Goal: Find specific page/section: Find specific page/section

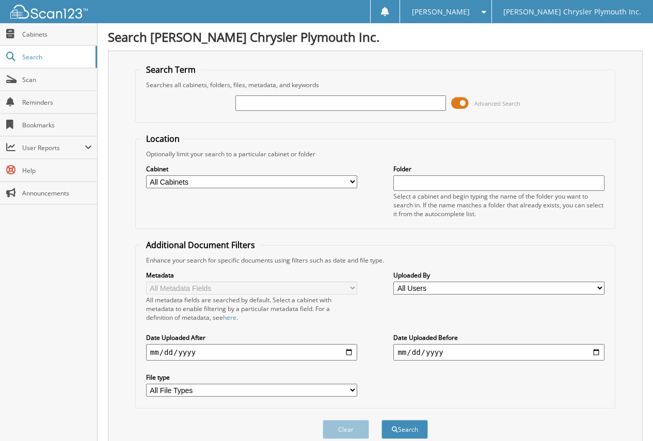
click at [459, 101] on span at bounding box center [460, 103] width 18 height 15
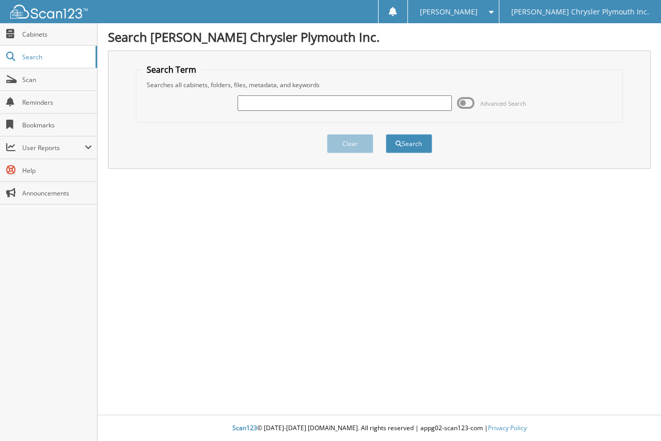
click at [374, 102] on input "text" at bounding box center [345, 103] width 214 height 15
type input "539739"
click at [386, 134] on button "Search" at bounding box center [409, 143] width 46 height 19
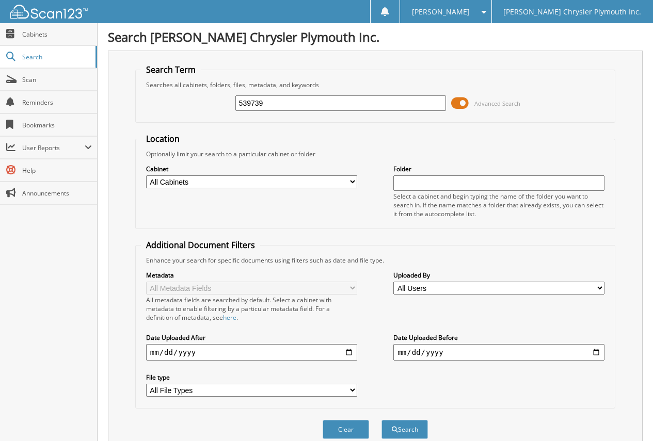
click at [462, 101] on span at bounding box center [460, 103] width 18 height 15
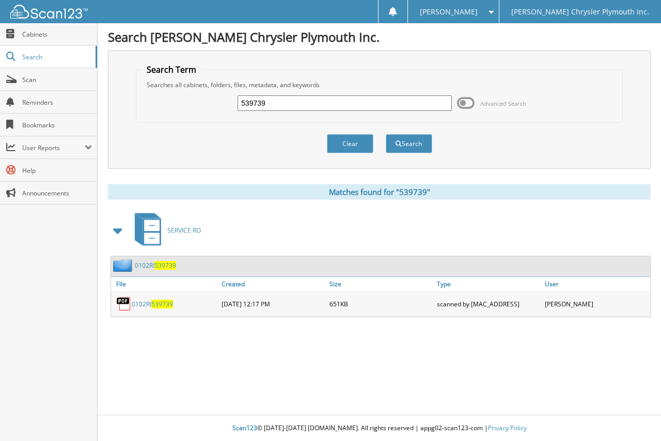
click at [153, 305] on span "539739" at bounding box center [162, 304] width 22 height 9
drag, startPoint x: 290, startPoint y: 107, endPoint x: 225, endPoint y: 108, distance: 65.1
click at [225, 108] on div "539739 Advanced Search" at bounding box center [379, 103] width 476 height 28
type input "543521"
click at [386, 134] on button "Search" at bounding box center [409, 143] width 46 height 19
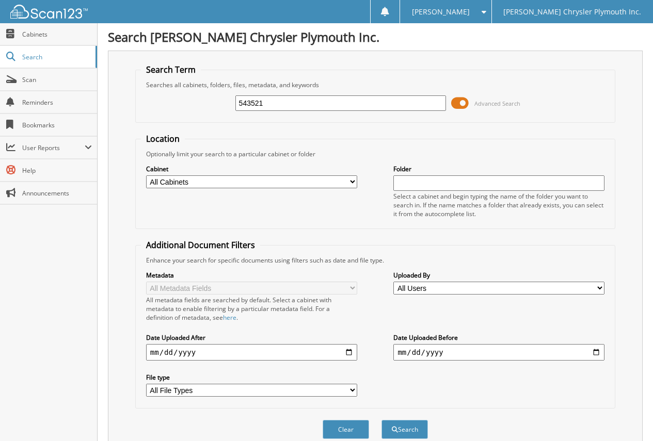
click at [463, 105] on span at bounding box center [460, 103] width 18 height 15
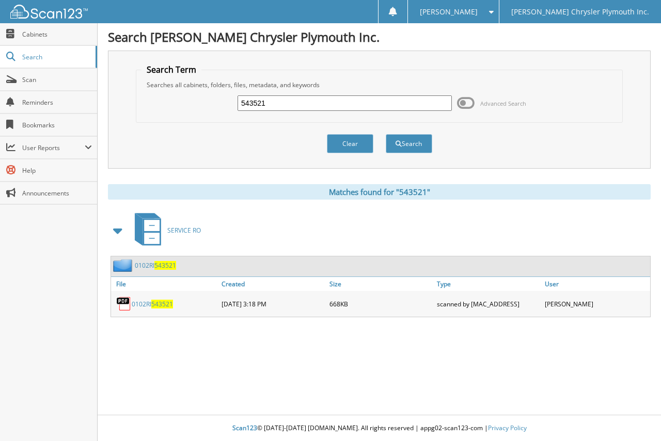
click at [167, 303] on span "543521" at bounding box center [162, 304] width 22 height 9
drag, startPoint x: 312, startPoint y: 105, endPoint x: 214, endPoint y: 107, distance: 98.1
click at [214, 107] on div "543521 Advanced Search" at bounding box center [379, 103] width 476 height 28
type input "546375"
click at [386, 134] on button "Search" at bounding box center [409, 143] width 46 height 19
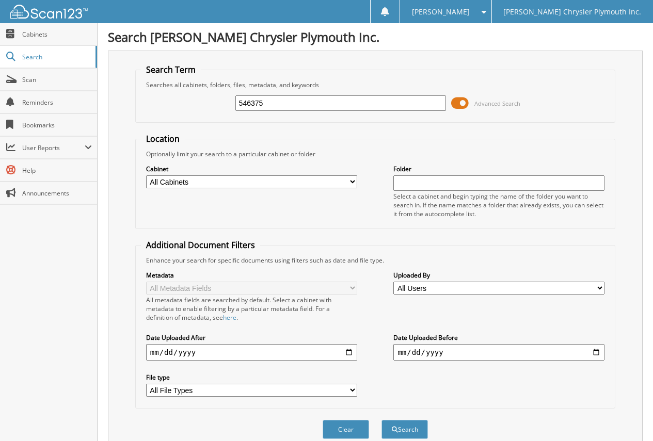
click at [463, 104] on span at bounding box center [460, 103] width 18 height 15
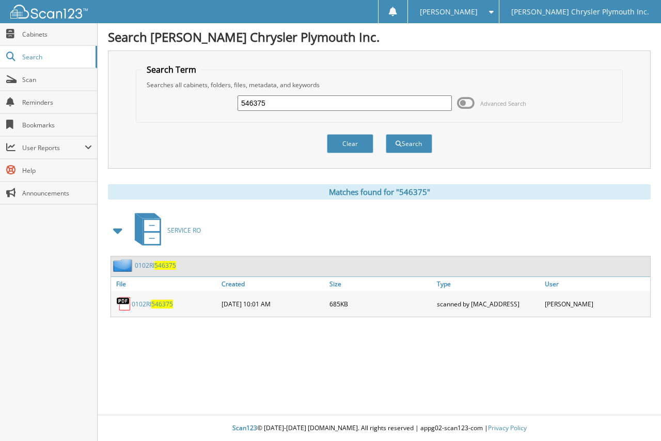
click at [160, 305] on span "546375" at bounding box center [162, 304] width 22 height 9
drag, startPoint x: 281, startPoint y: 106, endPoint x: 213, endPoint y: 104, distance: 68.2
click at [213, 104] on div "546375 Advanced Search" at bounding box center [379, 103] width 476 height 28
type input "546871"
click at [386, 134] on button "Search" at bounding box center [409, 143] width 46 height 19
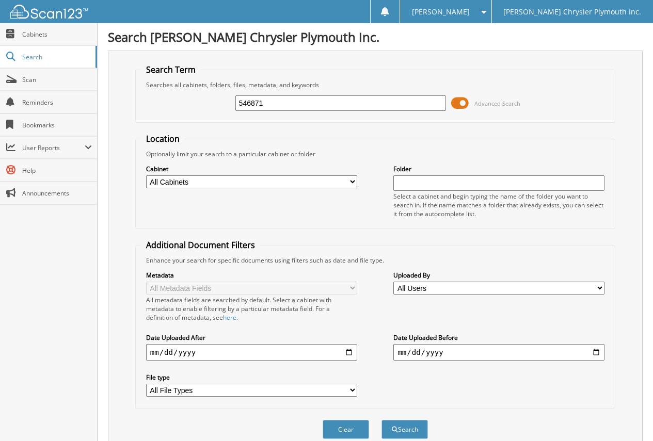
click at [460, 106] on span at bounding box center [460, 103] width 18 height 15
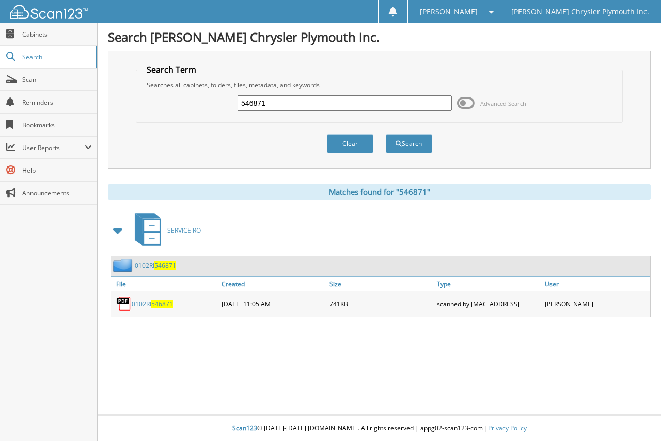
click at [156, 305] on span "546871" at bounding box center [162, 304] width 22 height 9
drag, startPoint x: 275, startPoint y: 105, endPoint x: 228, endPoint y: 112, distance: 47.5
click at [228, 112] on div "546871 Advanced Search" at bounding box center [379, 103] width 476 height 28
type input "547605"
click at [386, 134] on button "Search" at bounding box center [409, 143] width 46 height 19
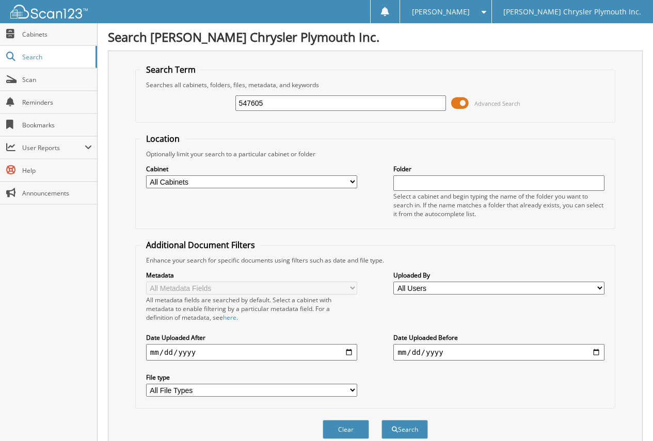
drag, startPoint x: 0, startPoint y: 0, endPoint x: 466, endPoint y: 104, distance: 477.2
click at [466, 104] on span at bounding box center [460, 103] width 18 height 15
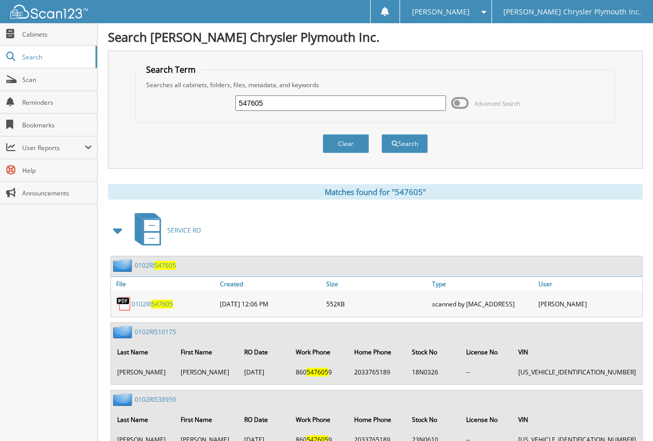
click at [155, 305] on span "547605" at bounding box center [162, 304] width 22 height 9
drag, startPoint x: 282, startPoint y: 105, endPoint x: 219, endPoint y: 107, distance: 63.5
click at [219, 107] on div "547605 Advanced Search" at bounding box center [375, 103] width 469 height 28
type input "549624"
click at [382, 134] on button "Search" at bounding box center [405, 143] width 46 height 19
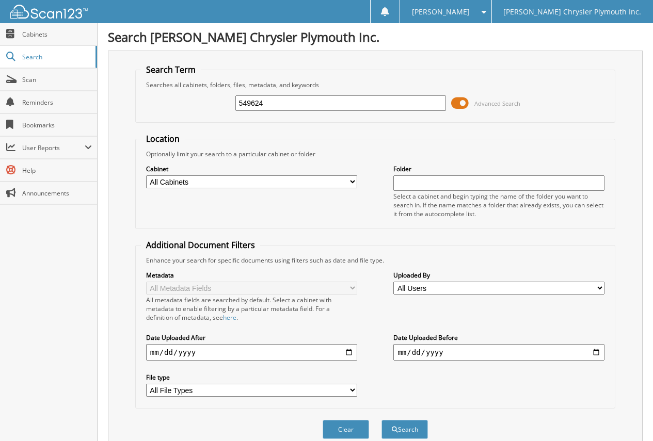
click at [459, 103] on span at bounding box center [460, 103] width 18 height 15
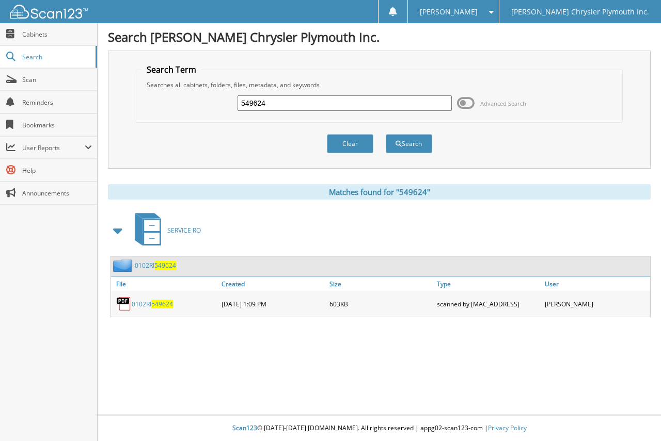
click at [160, 306] on span "549624" at bounding box center [162, 304] width 22 height 9
drag, startPoint x: 287, startPoint y: 101, endPoint x: 230, endPoint y: 106, distance: 56.5
click at [230, 106] on div "549624 Advanced Search" at bounding box center [379, 103] width 476 height 28
type input "550889"
click at [386, 134] on button "Search" at bounding box center [409, 143] width 46 height 19
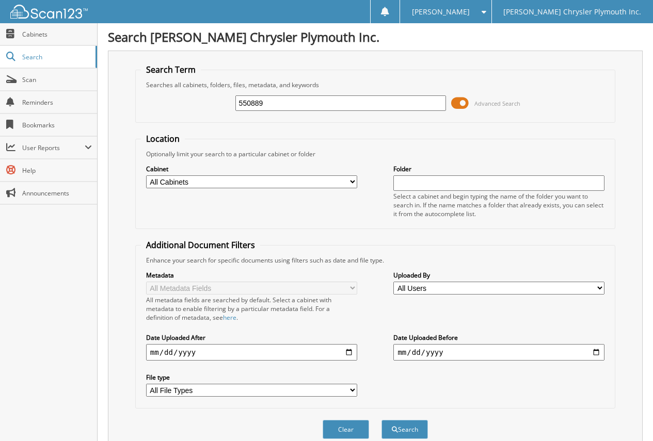
click at [458, 101] on span at bounding box center [460, 103] width 18 height 15
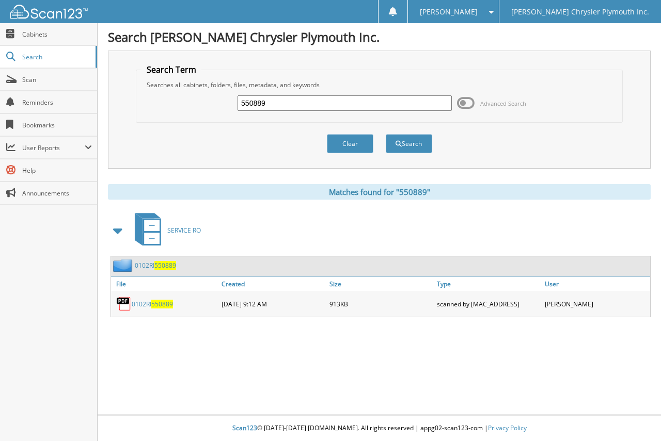
click at [162, 307] on span "550889" at bounding box center [162, 304] width 22 height 9
drag, startPoint x: 274, startPoint y: 104, endPoint x: 205, endPoint y: 106, distance: 69.2
click at [205, 106] on div "550889 Advanced Search" at bounding box center [379, 103] width 476 height 28
type input "553100"
click at [386, 134] on button "Search" at bounding box center [409, 143] width 46 height 19
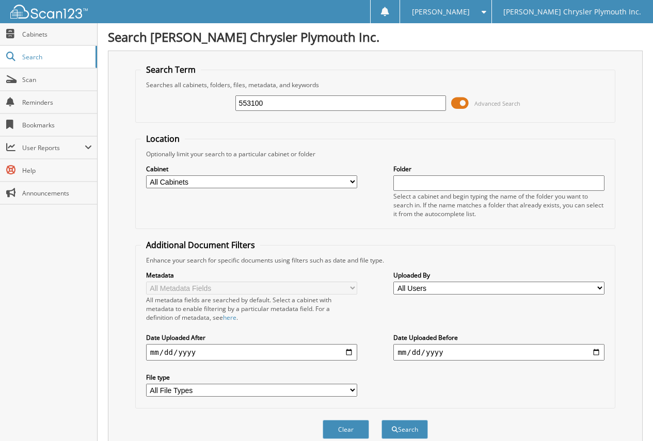
click at [463, 102] on span at bounding box center [460, 103] width 18 height 15
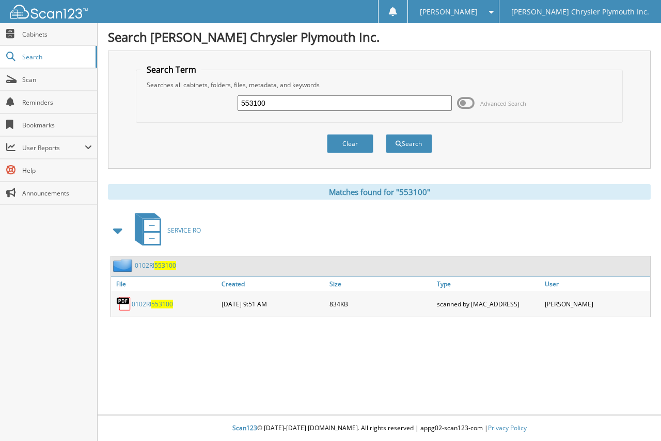
click at [162, 305] on span "553100" at bounding box center [162, 304] width 22 height 9
drag, startPoint x: 277, startPoint y: 104, endPoint x: 227, endPoint y: 107, distance: 50.2
click at [227, 107] on div "553100 Advanced Search" at bounding box center [379, 103] width 476 height 28
type input "554091"
click at [386, 134] on button "Search" at bounding box center [409, 143] width 46 height 19
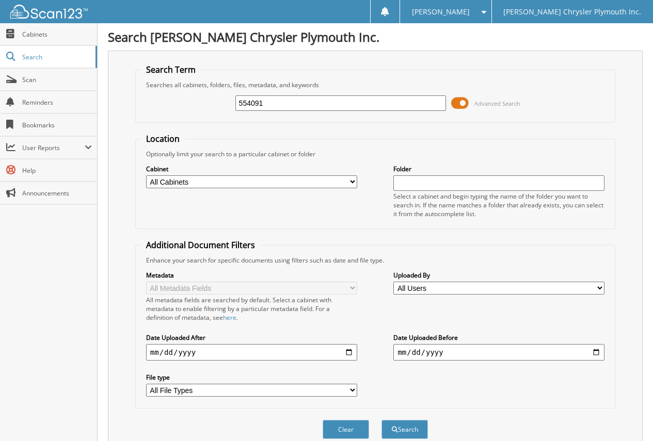
click at [456, 100] on span at bounding box center [460, 103] width 18 height 15
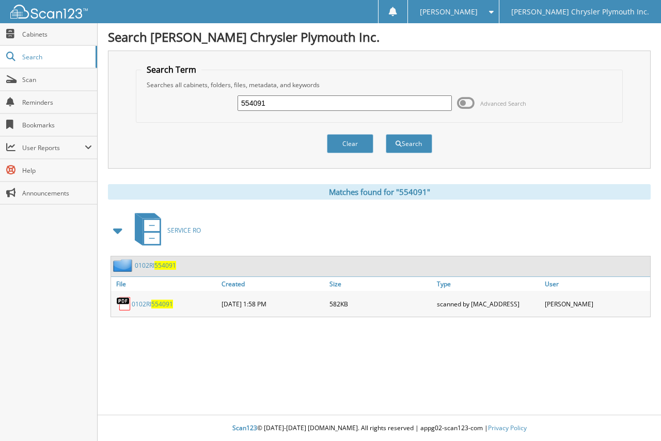
click at [166, 301] on span "554091" at bounding box center [162, 304] width 22 height 9
drag, startPoint x: 283, startPoint y: 105, endPoint x: 225, endPoint y: 109, distance: 58.0
click at [228, 109] on div "554091 Advanced Search" at bounding box center [379, 103] width 476 height 28
type input "555033"
click at [386, 134] on button "Search" at bounding box center [409, 143] width 46 height 19
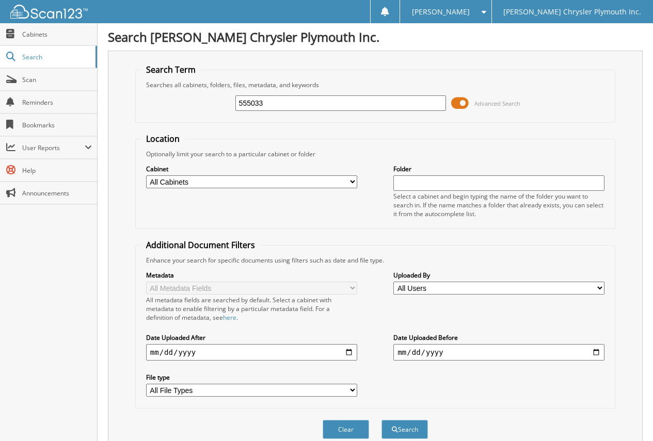
click at [465, 103] on span at bounding box center [460, 103] width 18 height 15
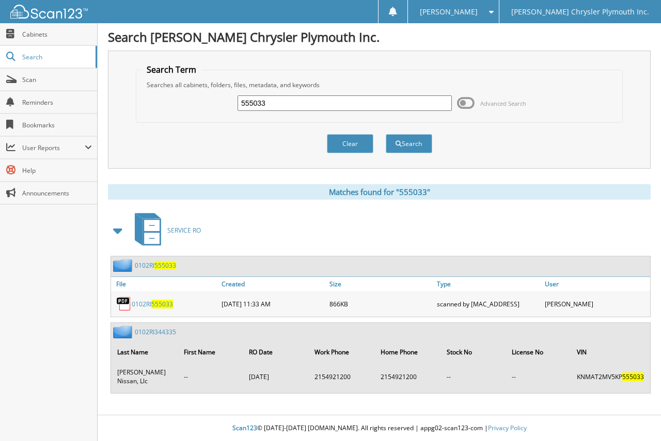
click at [156, 302] on span "555033" at bounding box center [162, 304] width 22 height 9
drag, startPoint x: 290, startPoint y: 102, endPoint x: 180, endPoint y: 114, distance: 110.6
click at [180, 114] on div "555033 Advanced Search" at bounding box center [379, 103] width 476 height 28
type input "555550"
click at [386, 134] on button "Search" at bounding box center [409, 143] width 46 height 19
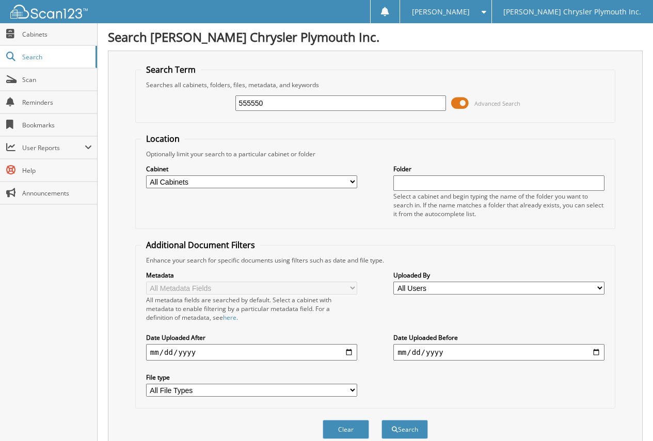
click at [466, 102] on span at bounding box center [460, 103] width 18 height 15
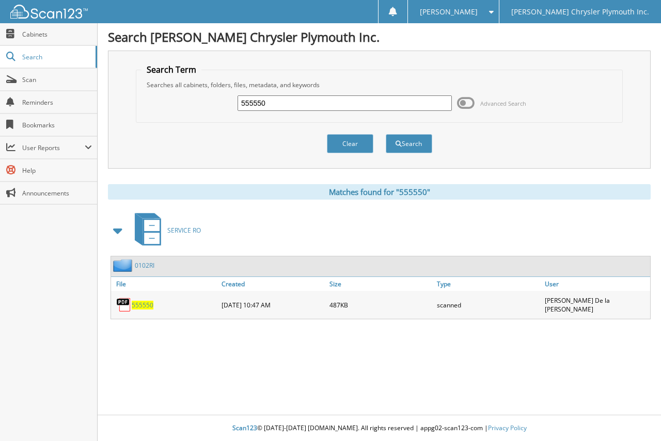
click at [149, 305] on span "555550" at bounding box center [143, 305] width 22 height 9
drag, startPoint x: 281, startPoint y: 102, endPoint x: 174, endPoint y: 118, distance: 108.5
click at [175, 118] on fieldset "Search Term Searches all cabinets, folders, files, metadata, and keywords 55555…" at bounding box center [379, 93] width 487 height 59
type input "556974"
click at [386, 134] on button "Search" at bounding box center [409, 143] width 46 height 19
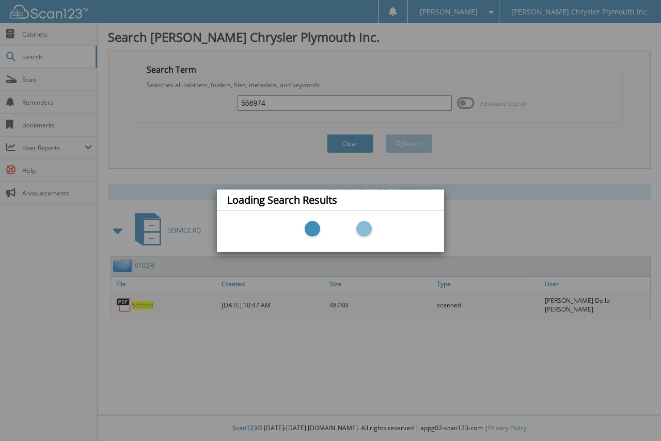
click at [462, 105] on div "Loading Search Results" at bounding box center [330, 220] width 661 height 441
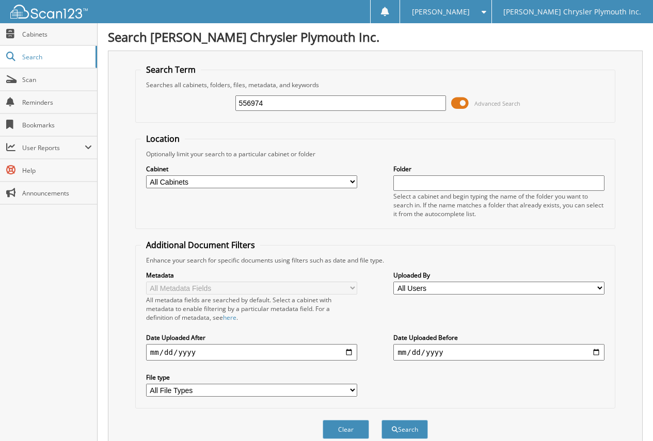
drag, startPoint x: 0, startPoint y: 0, endPoint x: 462, endPoint y: 104, distance: 473.7
click at [462, 104] on span at bounding box center [460, 103] width 18 height 15
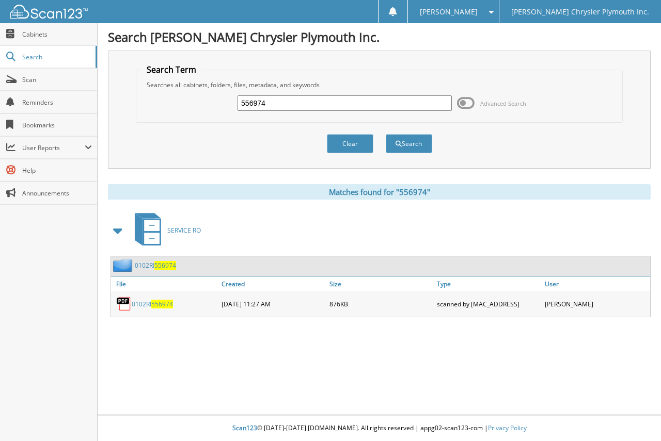
click at [156, 305] on span "556974" at bounding box center [162, 304] width 22 height 9
drag, startPoint x: 231, startPoint y: 108, endPoint x: 191, endPoint y: 108, distance: 40.8
click at [191, 108] on div "556974 Advanced Search" at bounding box center [379, 103] width 476 height 28
type input "550889"
click at [386, 134] on button "Search" at bounding box center [409, 143] width 46 height 19
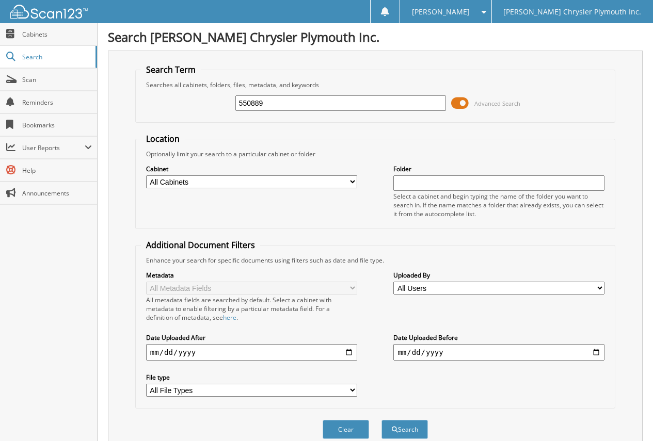
click at [464, 108] on span at bounding box center [460, 103] width 18 height 15
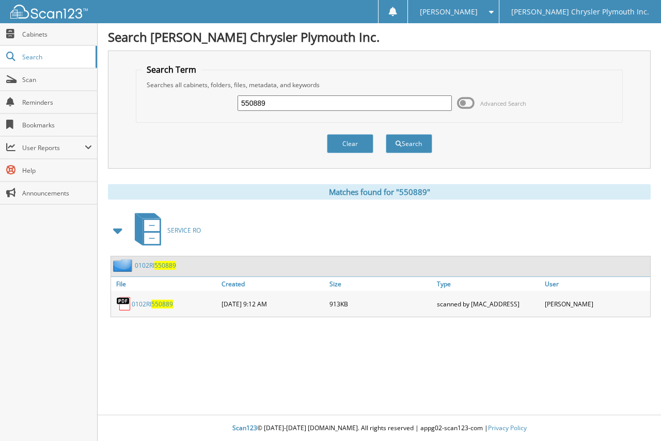
click at [161, 307] on span "550889" at bounding box center [162, 304] width 22 height 9
drag, startPoint x: 282, startPoint y: 104, endPoint x: 240, endPoint y: 111, distance: 42.8
click at [240, 111] on input "550889" at bounding box center [345, 103] width 214 height 15
type input "549624"
click at [386, 134] on button "Search" at bounding box center [409, 143] width 46 height 19
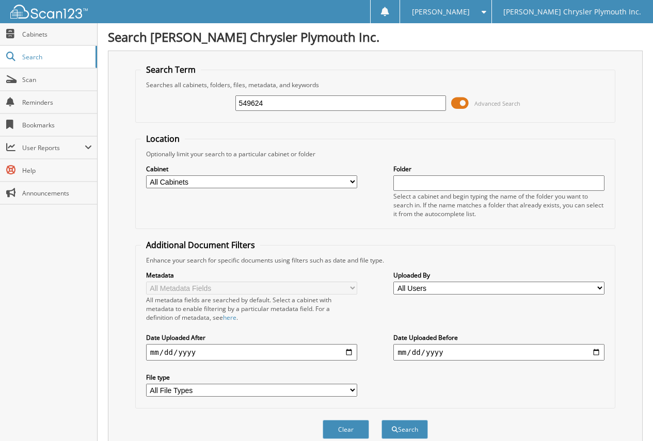
click at [462, 103] on span at bounding box center [460, 103] width 18 height 15
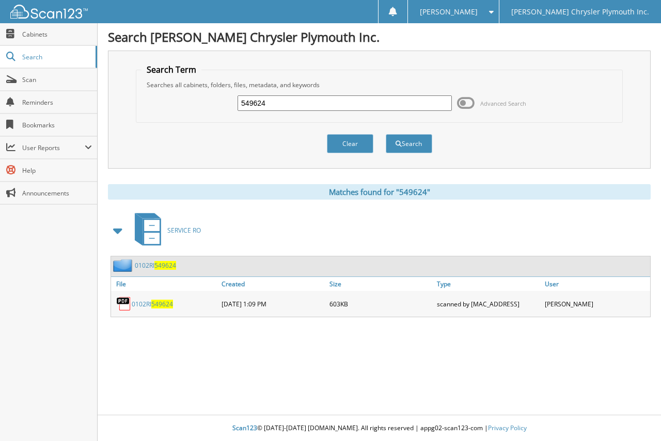
click at [166, 304] on span "549624" at bounding box center [162, 304] width 22 height 9
drag, startPoint x: 253, startPoint y: 104, endPoint x: 201, endPoint y: 107, distance: 51.2
click at [201, 107] on div "549624 Advanced Search" at bounding box center [379, 103] width 476 height 28
type input "547605"
click at [386, 134] on button "Search" at bounding box center [409, 143] width 46 height 19
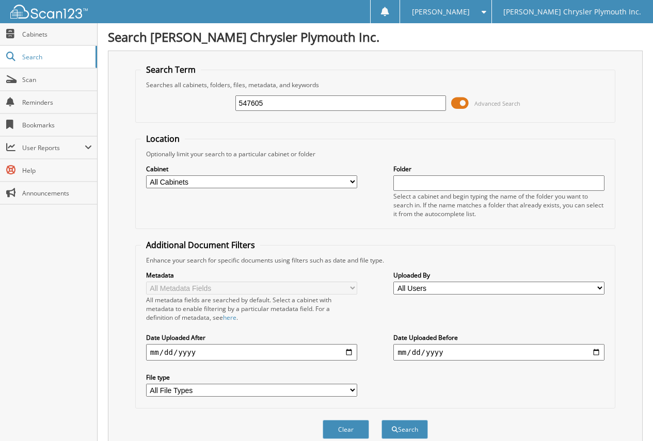
click at [462, 103] on span at bounding box center [460, 103] width 18 height 15
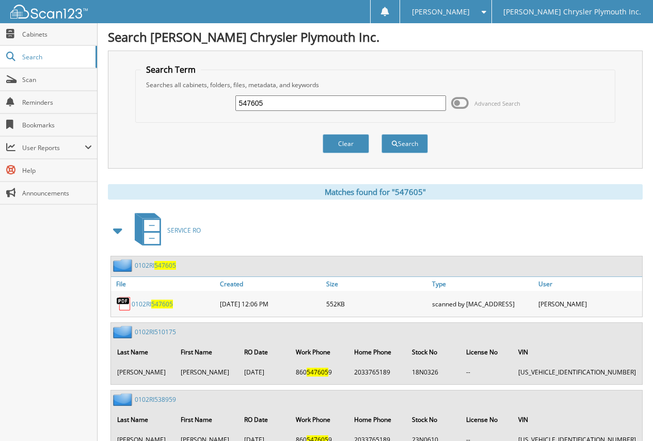
click at [138, 301] on link "0102RI 547605" at bounding box center [152, 304] width 41 height 9
drag, startPoint x: 288, startPoint y: 105, endPoint x: 212, endPoint y: 101, distance: 76.0
click at [212, 101] on div "547605 Advanced Search" at bounding box center [375, 103] width 469 height 28
type input "546871"
click at [382, 134] on button "Search" at bounding box center [405, 143] width 46 height 19
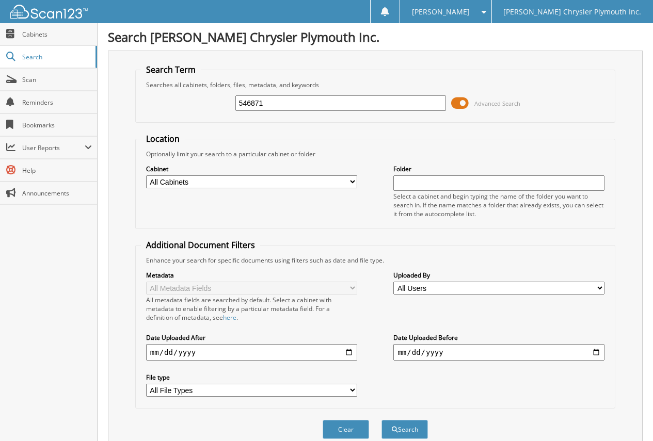
click at [460, 102] on span at bounding box center [460, 103] width 18 height 15
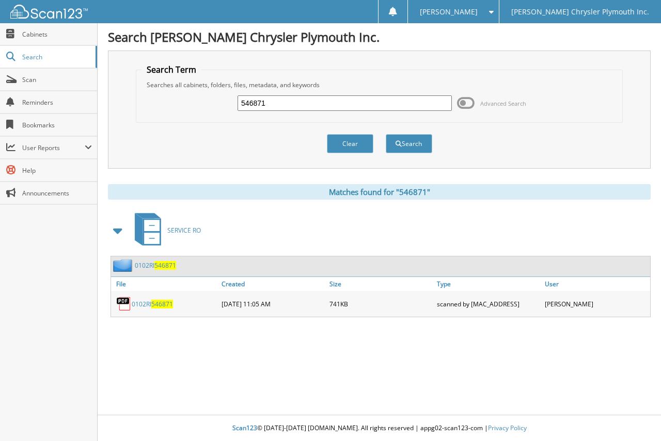
click at [164, 303] on span "546871" at bounding box center [162, 304] width 22 height 9
click at [169, 303] on span "546871" at bounding box center [162, 304] width 22 height 9
drag, startPoint x: 279, startPoint y: 103, endPoint x: 213, endPoint y: 108, distance: 66.3
click at [213, 108] on div "546871 Advanced Search" at bounding box center [379, 103] width 476 height 28
type input "546375"
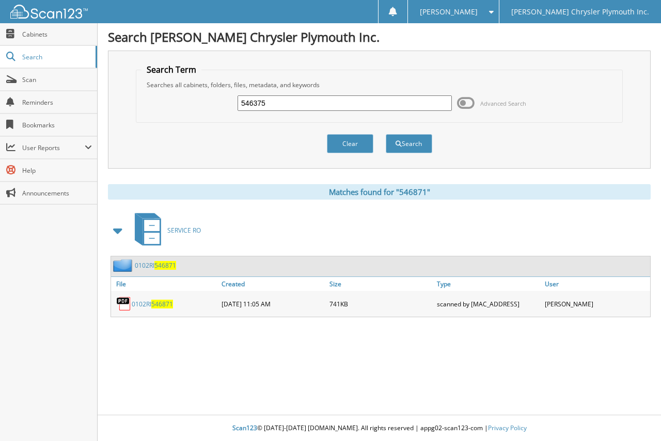
click at [386, 134] on button "Search" at bounding box center [409, 143] width 46 height 19
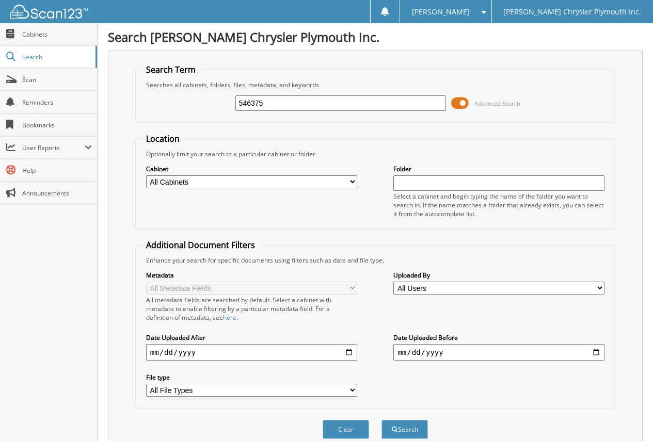
click at [460, 106] on span at bounding box center [460, 103] width 18 height 15
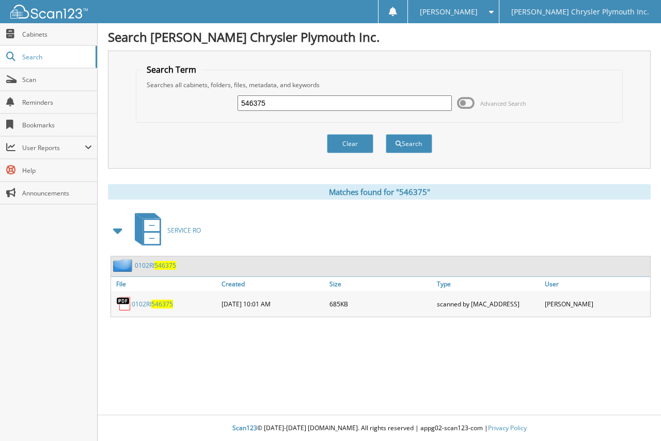
click at [163, 305] on span "546375" at bounding box center [162, 304] width 22 height 9
drag, startPoint x: 275, startPoint y: 104, endPoint x: 202, endPoint y: 119, distance: 74.4
click at [202, 119] on fieldset "Search Term Searches all cabinets, folders, files, metadata, and keywords 54637…" at bounding box center [379, 93] width 487 height 59
type input "543521"
click at [386, 134] on button "Search" at bounding box center [409, 143] width 46 height 19
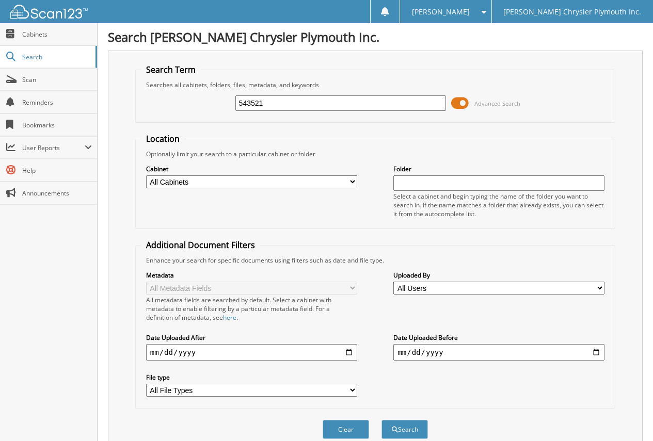
click at [466, 103] on span at bounding box center [460, 103] width 18 height 15
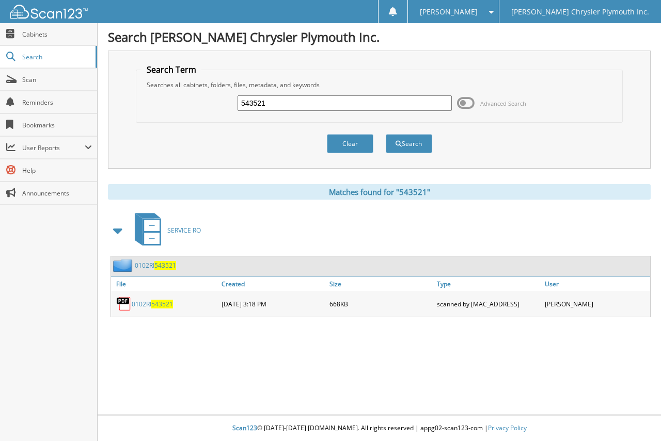
click at [157, 306] on span "543521" at bounding box center [162, 304] width 22 height 9
drag, startPoint x: 308, startPoint y: 101, endPoint x: 214, endPoint y: 112, distance: 95.2
click at [214, 112] on div "543521 Advanced Search" at bounding box center [379, 103] width 476 height 28
type input "539739"
click at [386, 134] on button "Search" at bounding box center [409, 143] width 46 height 19
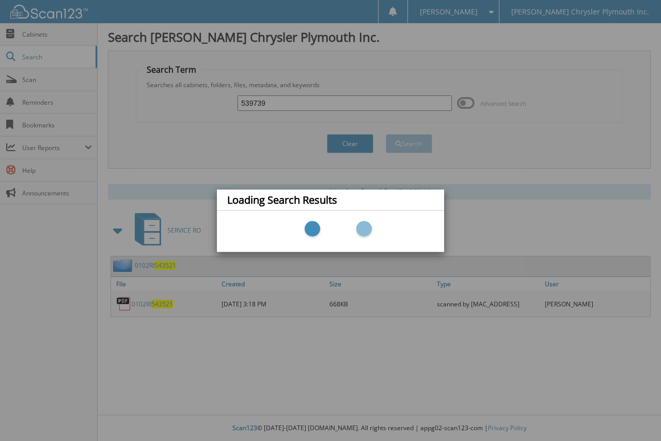
click at [466, 100] on div "Loading Search Results" at bounding box center [330, 220] width 661 height 441
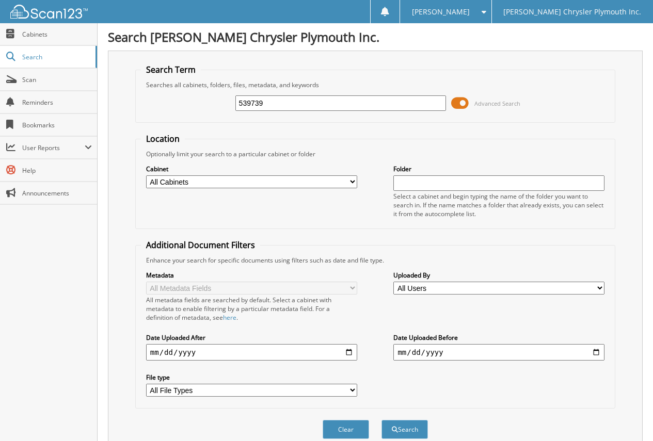
click at [466, 102] on span at bounding box center [460, 103] width 18 height 15
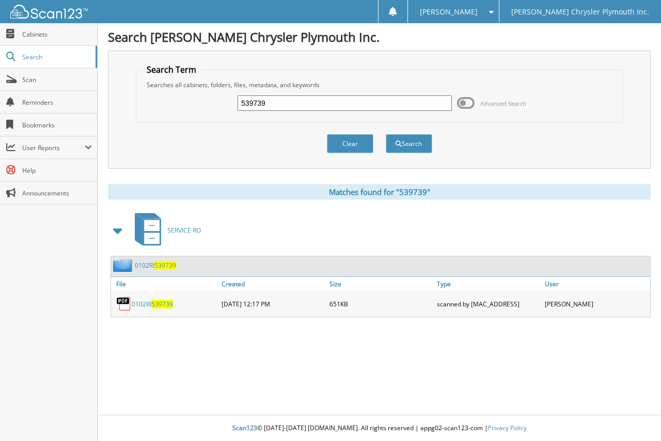
click at [157, 301] on span "539739" at bounding box center [162, 304] width 22 height 9
click at [158, 302] on span "539739" at bounding box center [162, 304] width 22 height 9
